Goal: Information Seeking & Learning: Learn about a topic

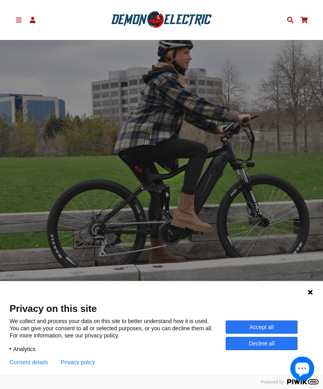
scroll to position [99, 0]
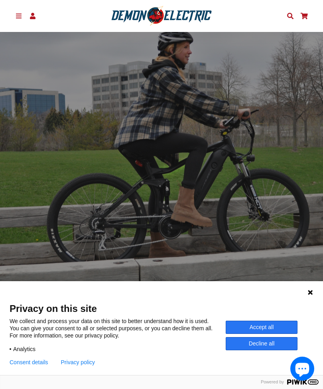
click at [267, 334] on button "Accept all" at bounding box center [262, 326] width 72 height 13
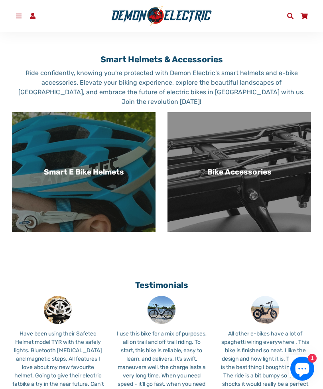
scroll to position [531, 0]
click at [265, 177] on h3 "Bike Accessories" at bounding box center [239, 172] width 131 height 9
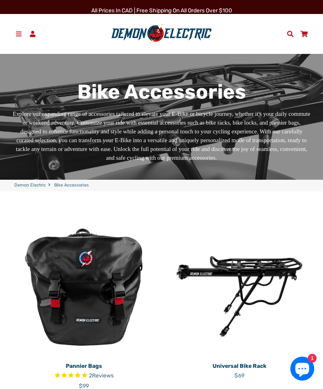
click at [20, 37] on span "Menu" at bounding box center [19, 34] width 8 height 8
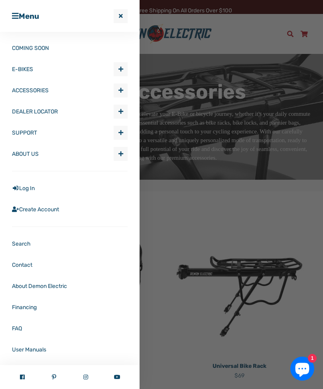
click at [120, 156] on span "button" at bounding box center [121, 154] width 5 height 6
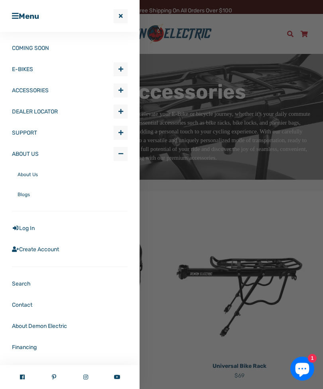
click at [41, 176] on link "About Us" at bounding box center [73, 174] width 110 height 20
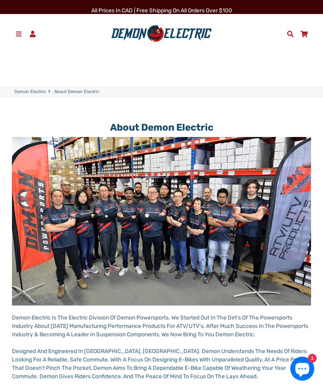
click at [15, 38] on link "Menu" at bounding box center [19, 34] width 14 height 12
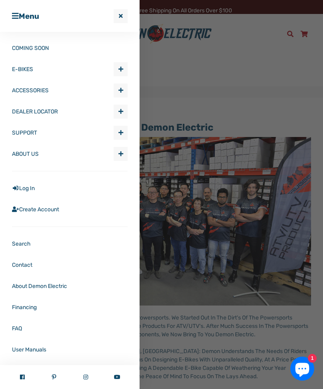
click at [120, 70] on span "button" at bounding box center [121, 69] width 5 height 6
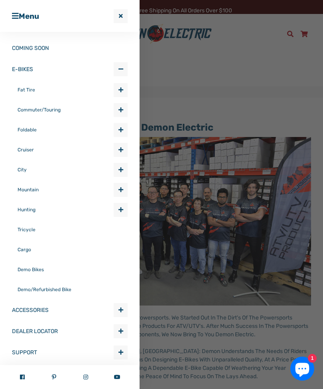
click at [119, 131] on span "button" at bounding box center [121, 130] width 5 height 6
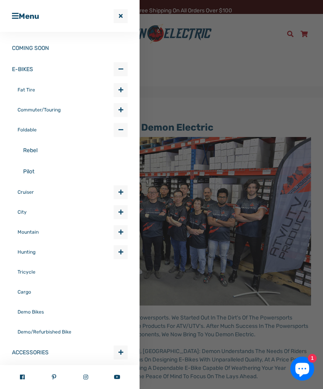
click at [40, 151] on link "Rebel" at bounding box center [75, 150] width 105 height 21
click at [37, 174] on link "Pilot" at bounding box center [75, 171] width 105 height 21
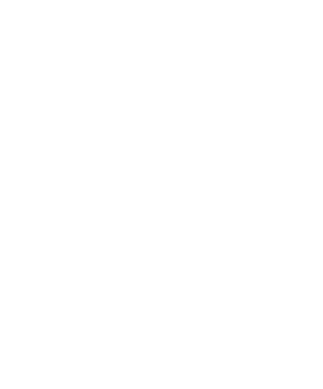
select select "******"
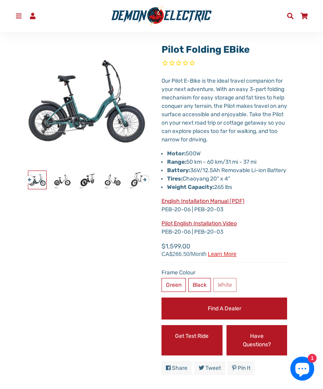
scroll to position [82, 0]
